Goal: Task Accomplishment & Management: Manage account settings

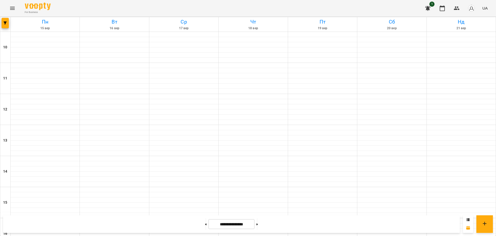
scroll to position [190, 0]
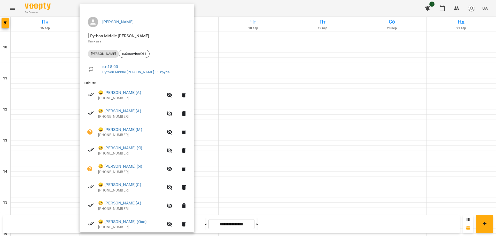
scroll to position [0, 0]
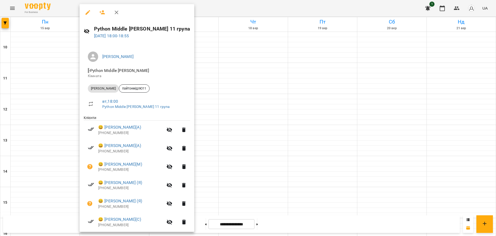
click at [199, 7] on div at bounding box center [248, 118] width 496 height 236
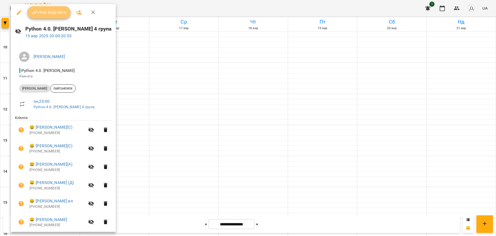
drag, startPoint x: 53, startPoint y: 11, endPoint x: 213, endPoint y: 231, distance: 271.8
click at [53, 11] on span "Урок відбувся" at bounding box center [49, 12] width 35 height 6
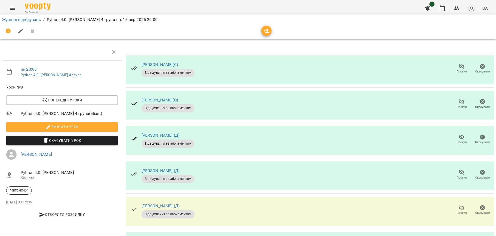
scroll to position [194, 0]
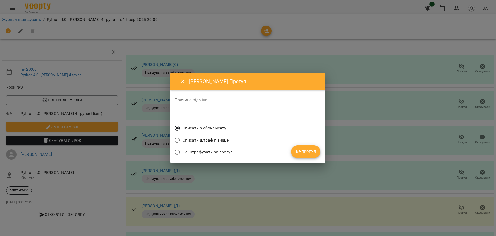
click at [308, 151] on span "Прогул" at bounding box center [305, 151] width 21 height 6
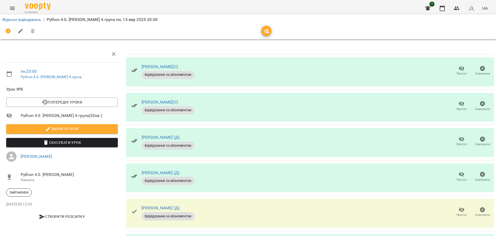
click at [456, 71] on span "Прогул" at bounding box center [461, 73] width 10 height 4
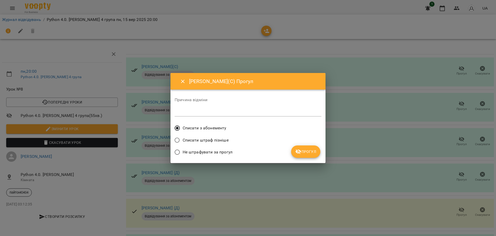
click at [300, 146] on button "Прогул" at bounding box center [305, 151] width 29 height 12
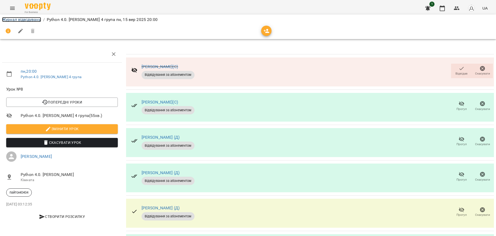
click at [36, 18] on link "Журнал відвідувань" at bounding box center [21, 19] width 39 height 5
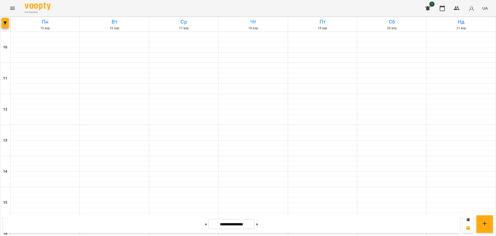
scroll to position [222, 0]
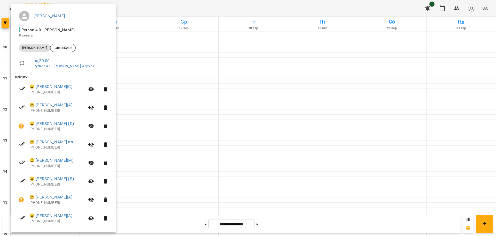
scroll to position [128, 0]
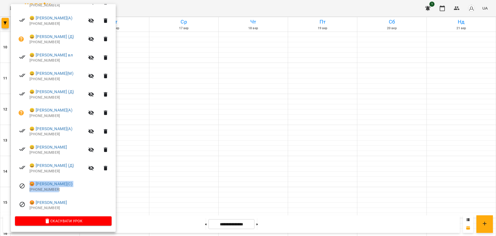
drag, startPoint x: 66, startPoint y: 192, endPoint x: 30, endPoint y: 180, distance: 38.0
click at [30, 180] on li "😡 [PERSON_NAME](С) [PHONE_NUMBER]" at bounding box center [63, 186] width 97 height 18
copy div "😡 [PERSON_NAME](С) [PHONE_NUMBER]"
click at [226, 184] on div at bounding box center [248, 118] width 496 height 236
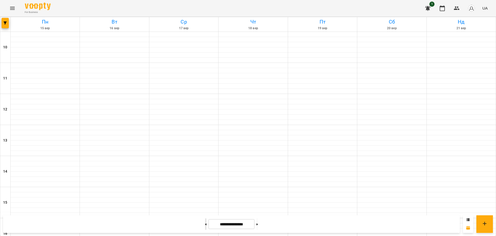
click at [205, 225] on button at bounding box center [205, 223] width 1 height 11
type input "**********"
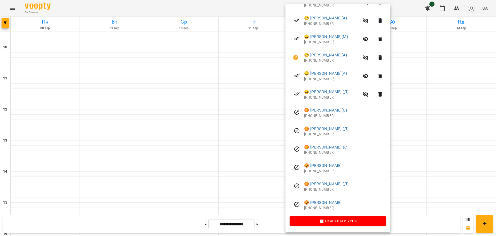
drag, startPoint x: 191, startPoint y: 132, endPoint x: 193, endPoint y: 134, distance: 2.7
click at [191, 132] on div at bounding box center [248, 118] width 496 height 236
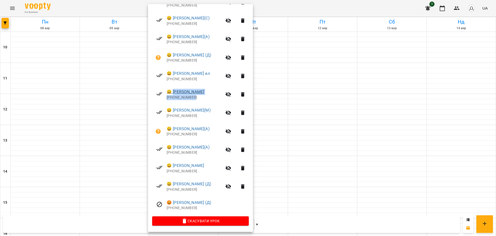
drag, startPoint x: 204, startPoint y: 99, endPoint x: 173, endPoint y: 92, distance: 31.5
click at [173, 92] on div "😀 [PERSON_NAME] [PHONE_NUMBER]" at bounding box center [195, 94] width 56 height 11
copy div "[PERSON_NAME] [PHONE_NUMBER]"
click at [304, 8] on div at bounding box center [248, 118] width 496 height 236
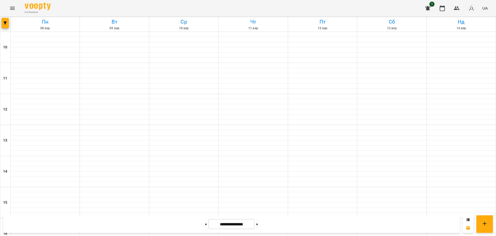
click at [260, 223] on div at bounding box center [256, 223] width 5 height 11
click at [258, 222] on button at bounding box center [256, 223] width 1 height 11
type input "**********"
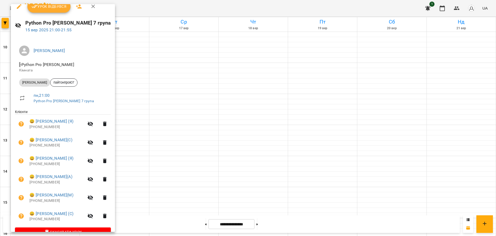
scroll to position [0, 0]
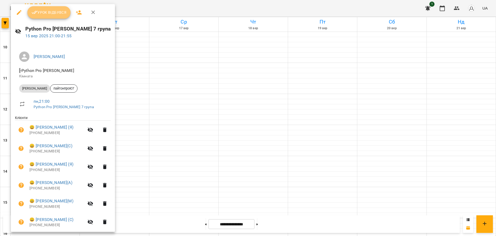
drag, startPoint x: 57, startPoint y: 11, endPoint x: 56, endPoint y: 6, distance: 5.1
click at [57, 11] on span "Урок відбувся" at bounding box center [49, 12] width 35 height 6
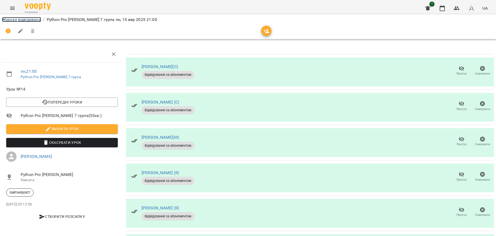
click at [33, 17] on link "Журнал відвідувань" at bounding box center [21, 19] width 39 height 5
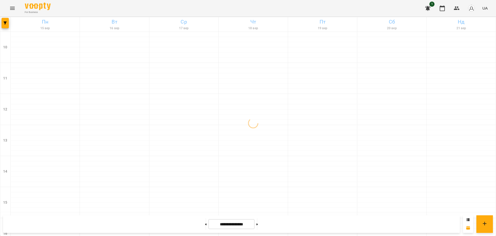
scroll to position [222, 0]
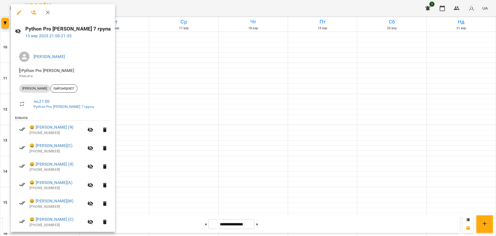
click at [213, 8] on div at bounding box center [248, 118] width 496 height 236
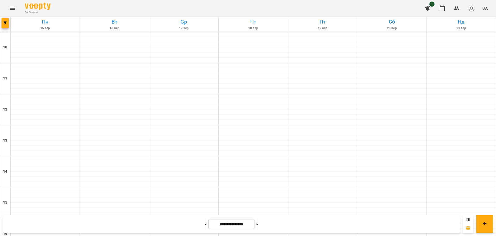
scroll to position [190, 0]
